Goal: Find specific page/section: Find specific page/section

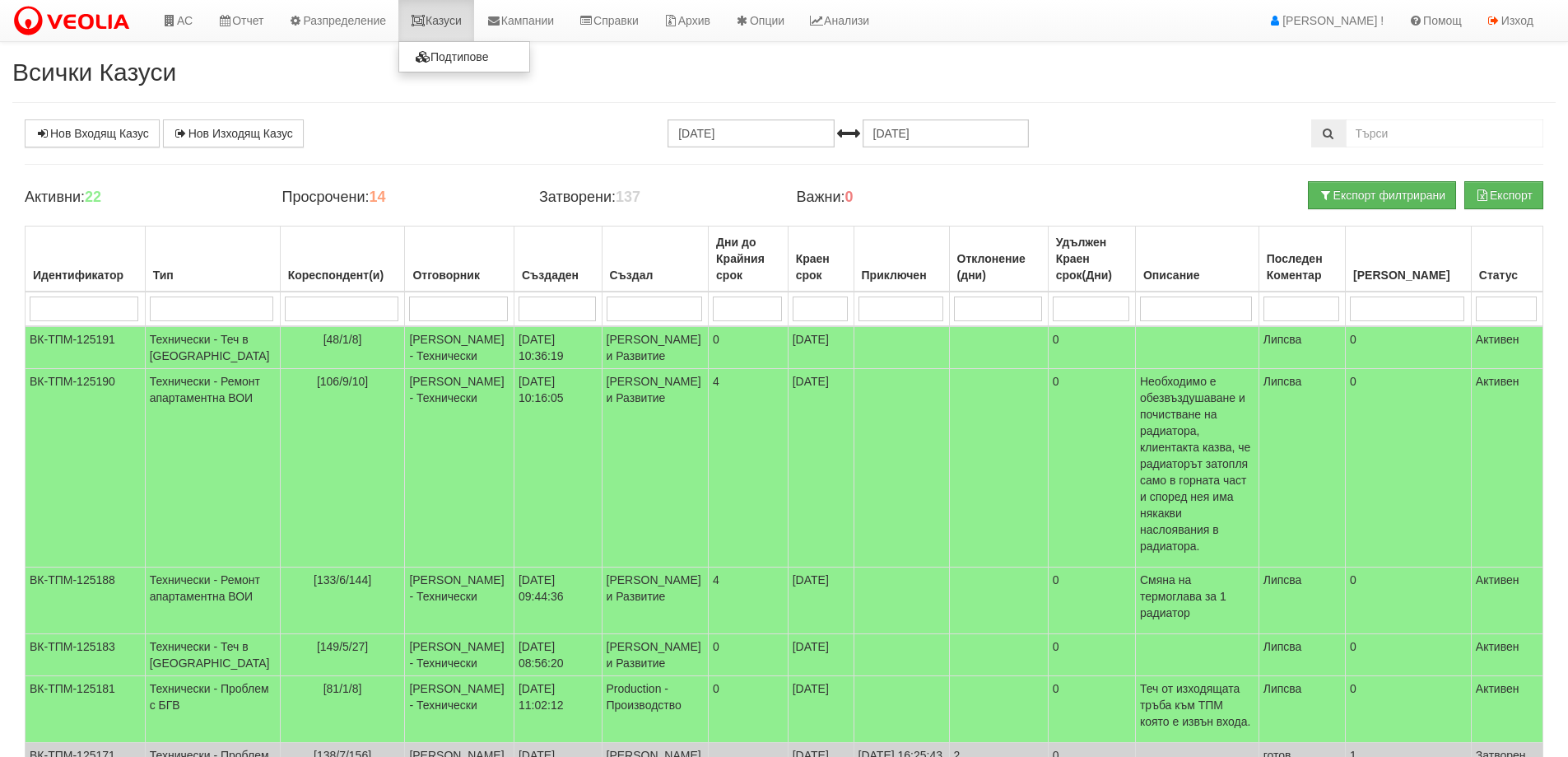
click at [441, 23] on link "Казуси" at bounding box center [436, 21] width 76 height 41
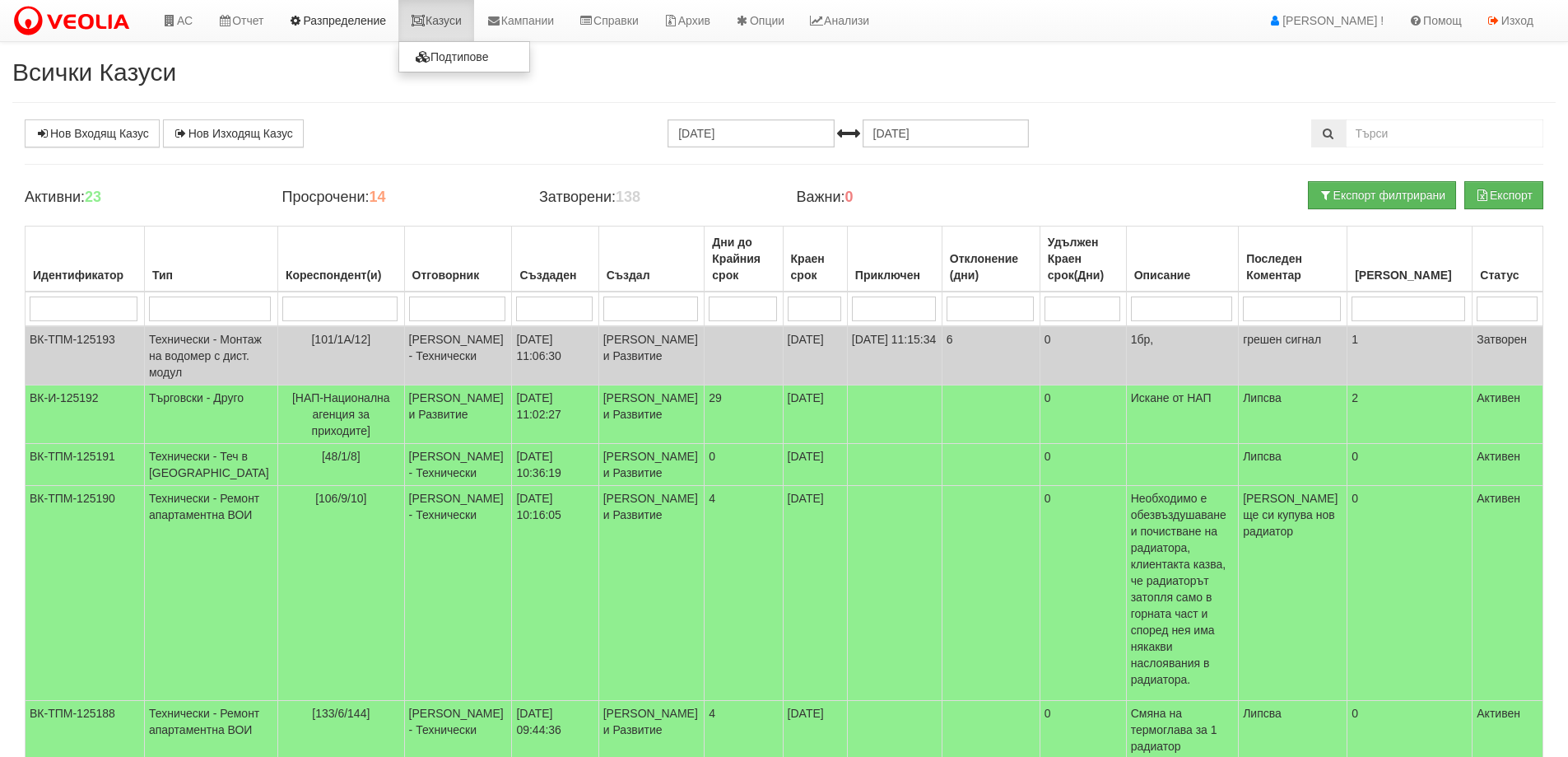
drag, startPoint x: 454, startPoint y: 14, endPoint x: 399, endPoint y: 37, distance: 59.6
click at [453, 14] on link "Казуси" at bounding box center [436, 21] width 76 height 41
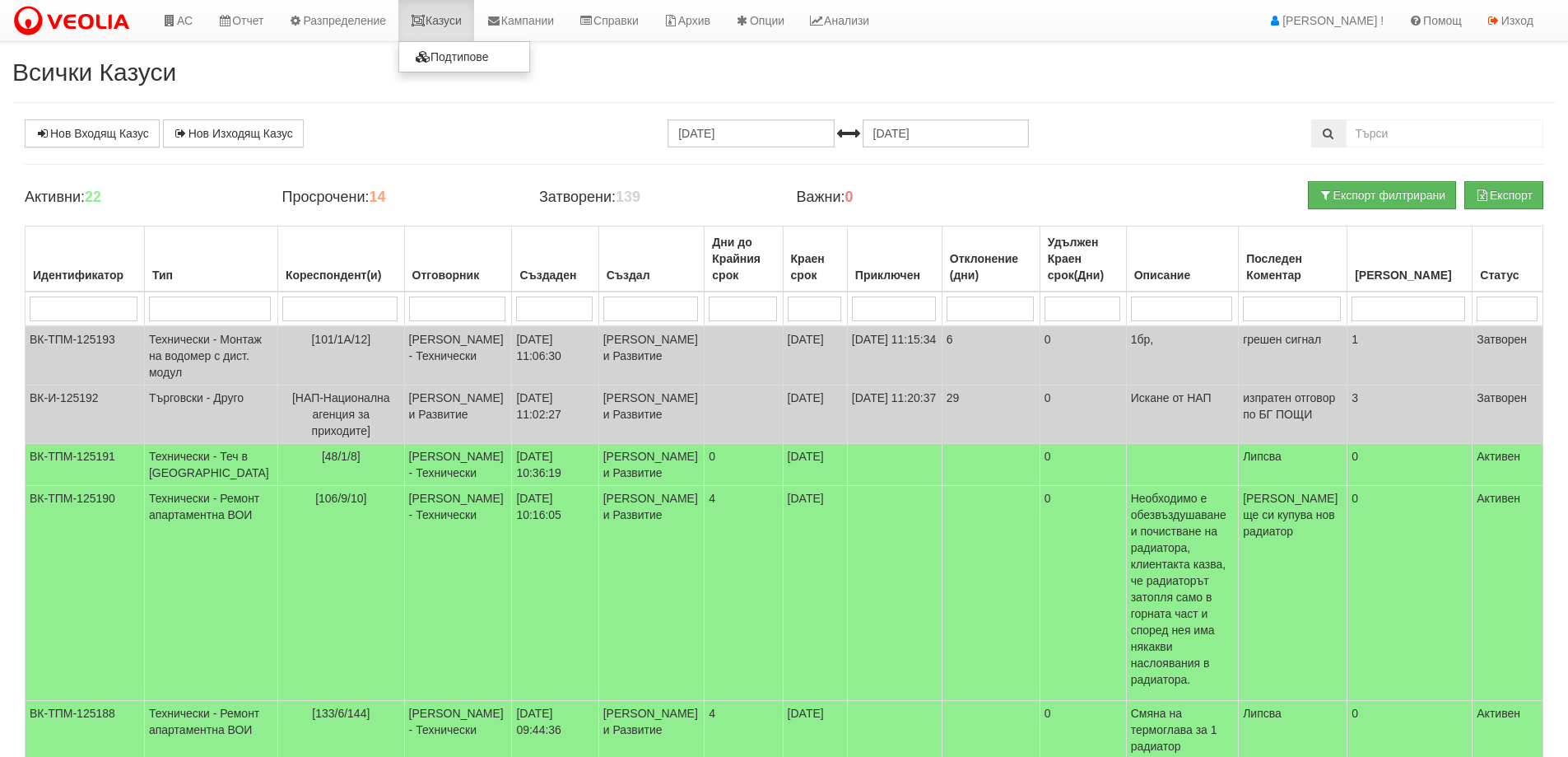
click at [435, 40] on link "Казуси" at bounding box center [436, 21] width 76 height 41
click at [455, 22] on link "Казуси" at bounding box center [436, 21] width 76 height 41
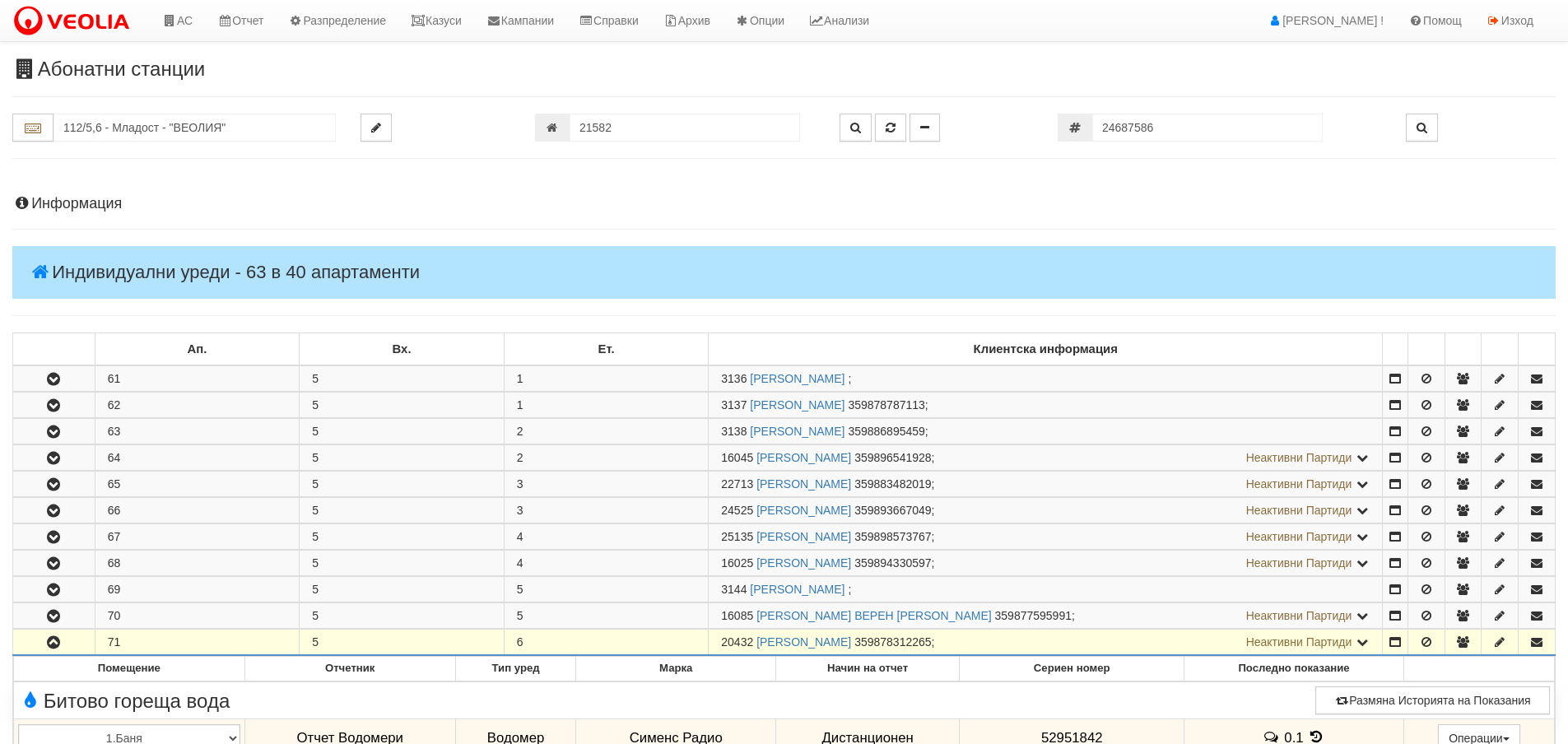
scroll to position [411, 0]
